Goal: Use online tool/utility: Use online tool/utility

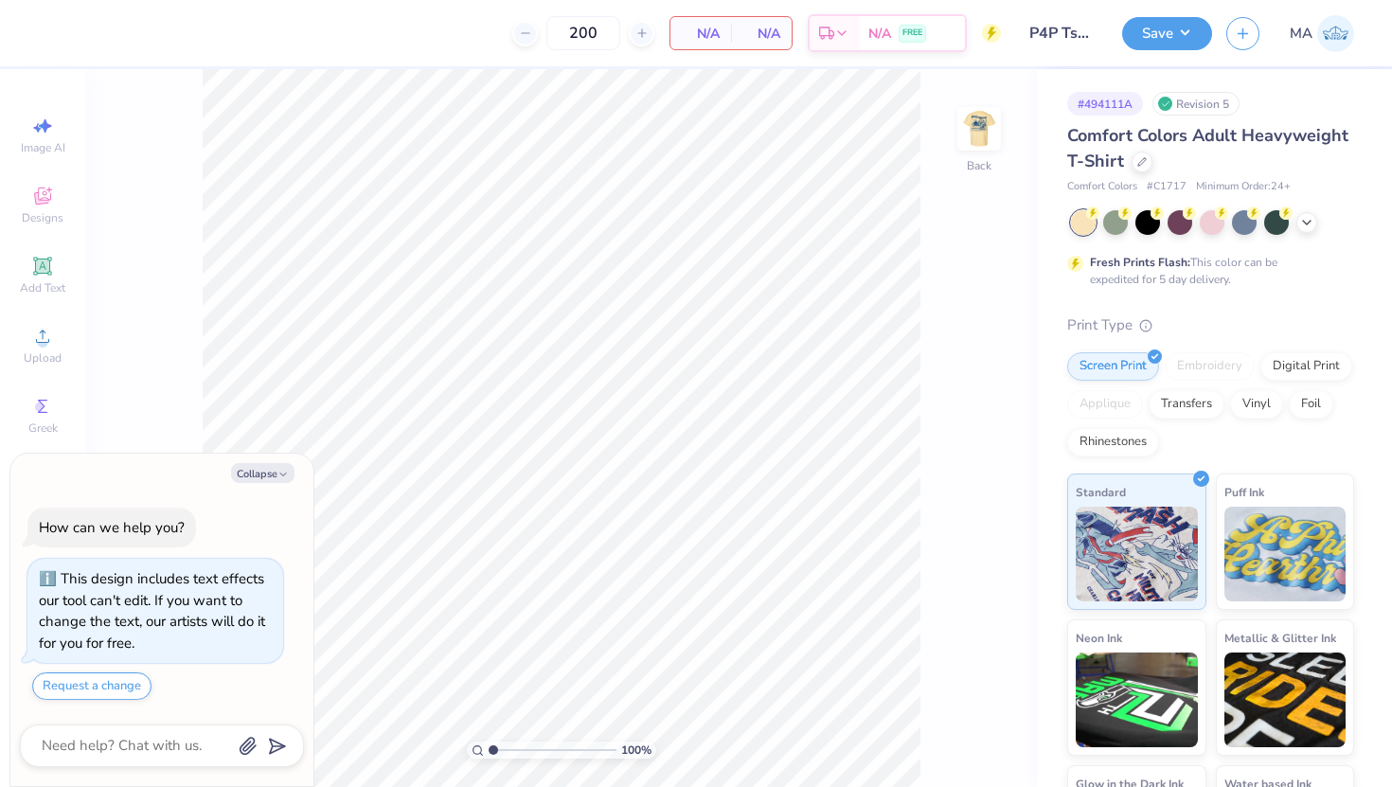
type textarea "x"
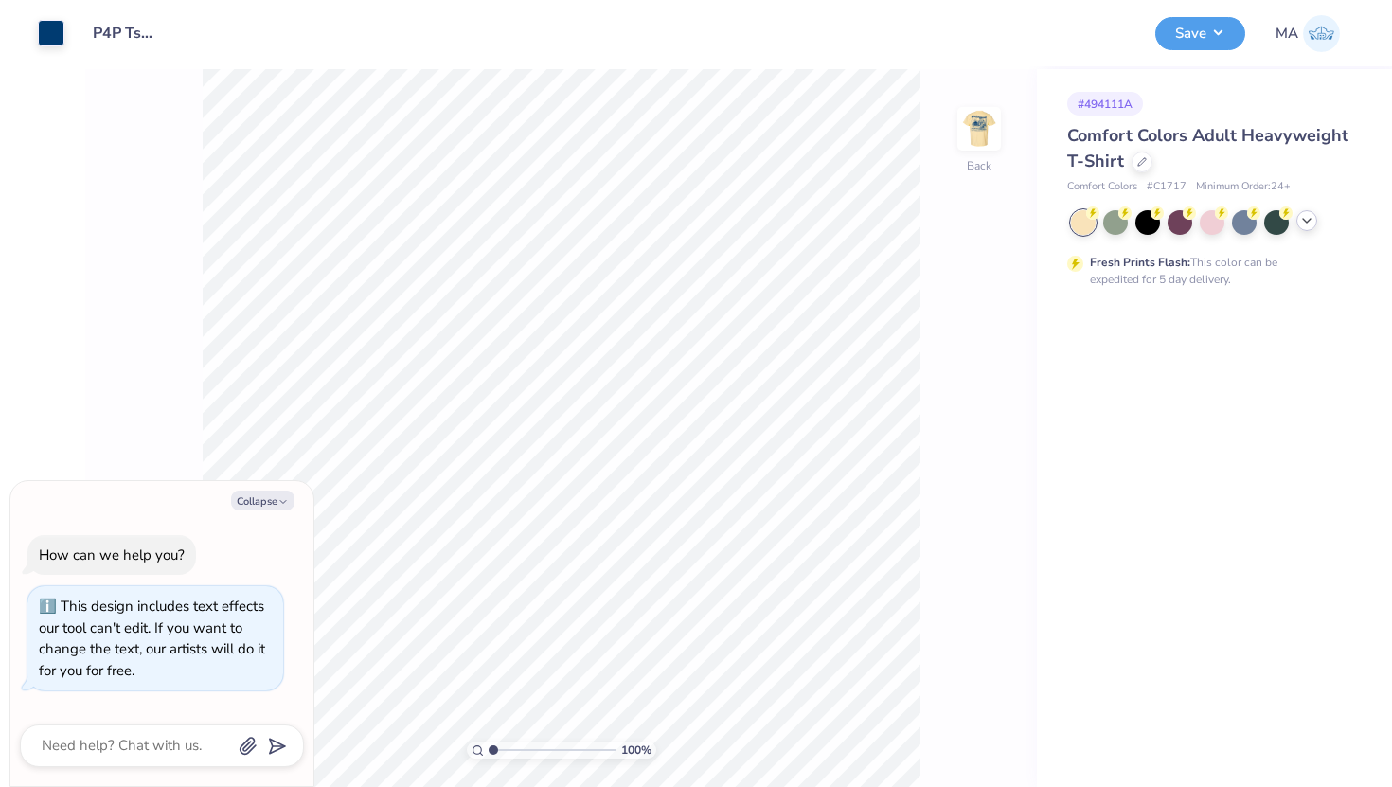
click at [1311, 224] on icon at bounding box center [1306, 220] width 15 height 15
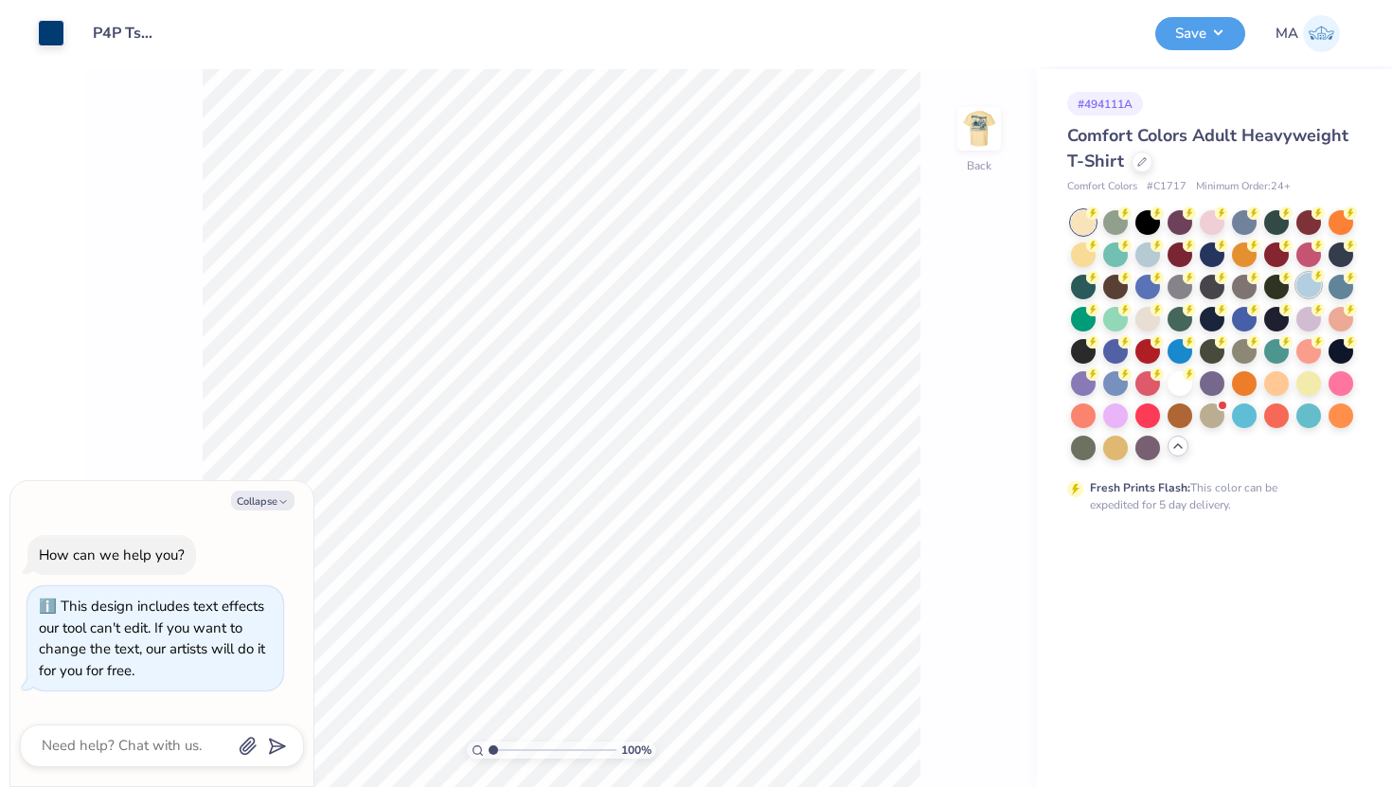
click at [1308, 286] on div at bounding box center [1309, 285] width 25 height 25
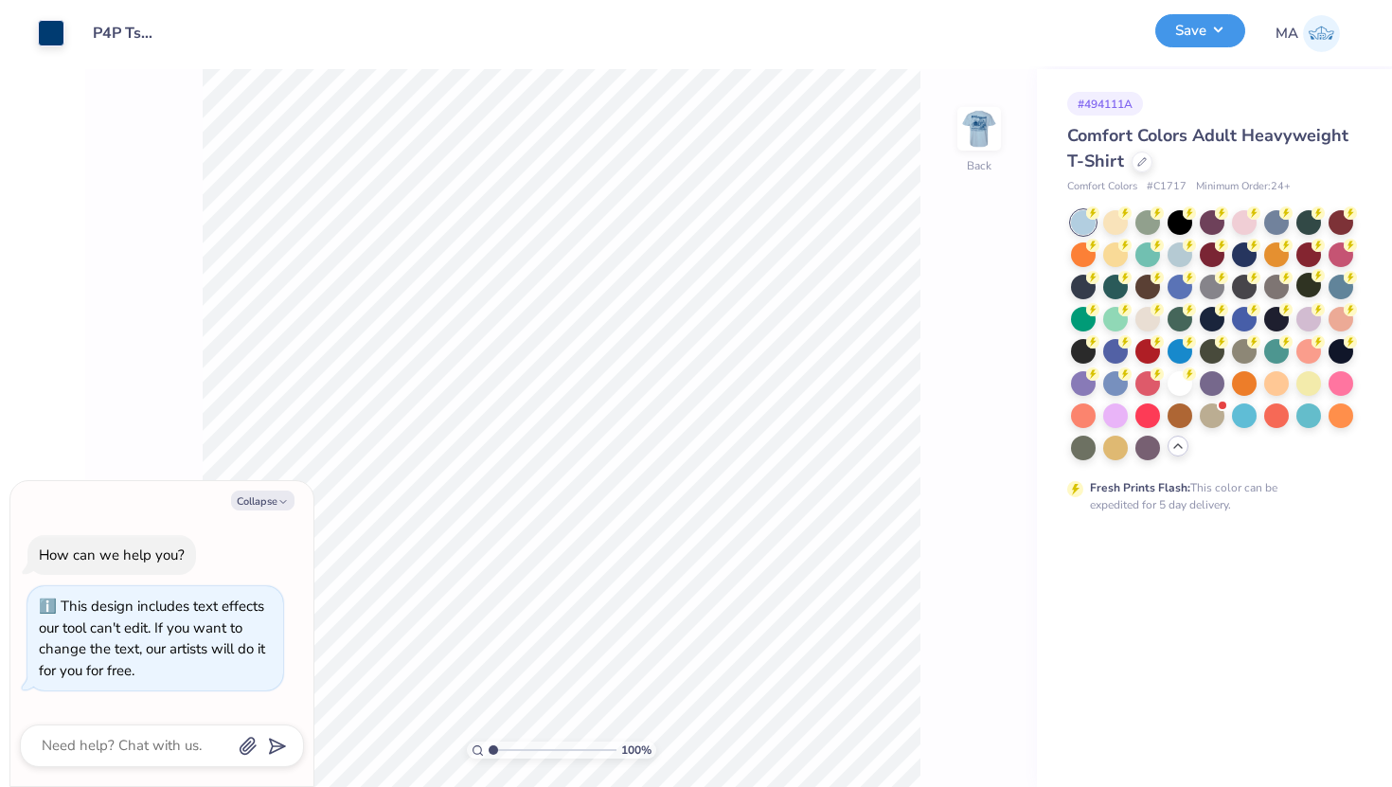
click at [1219, 38] on button "Save" at bounding box center [1200, 30] width 90 height 33
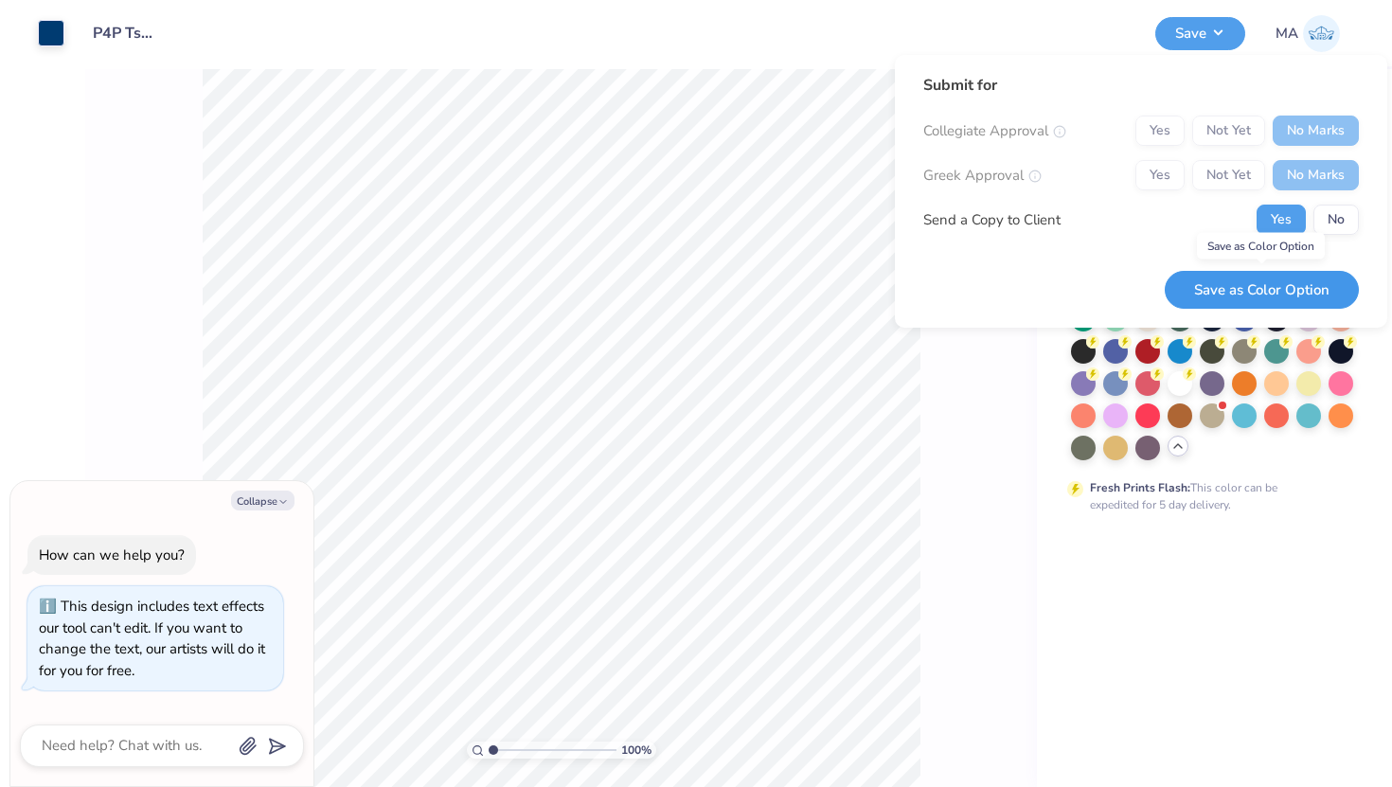
click at [1224, 279] on button "Save as Color Option" at bounding box center [1262, 290] width 194 height 39
type textarea "x"
